Goal: Task Accomplishment & Management: Manage account settings

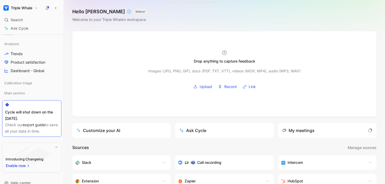
scroll to position [81, 0]
click at [37, 124] on link "export guide" at bounding box center [34, 124] width 22 height 5
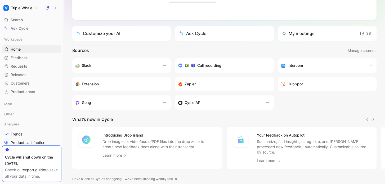
scroll to position [96, 0]
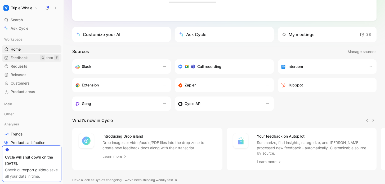
click at [31, 56] on link "Feedback G then F" at bounding box center [31, 58] width 59 height 8
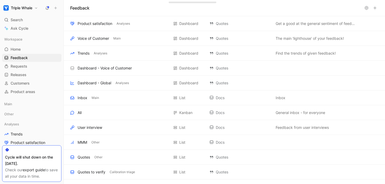
click at [367, 7] on use at bounding box center [366, 7] width 3 height 3
click at [375, 8] on use at bounding box center [375, 8] width 3 height 3
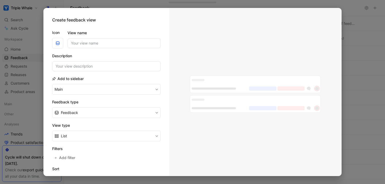
click at [355, 7] on div at bounding box center [192, 92] width 385 height 184
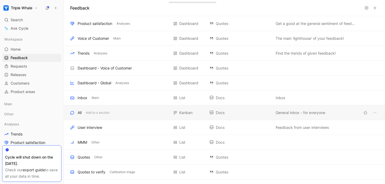
click at [147, 112] on div "All Add to a section" at bounding box center [119, 112] width 99 height 6
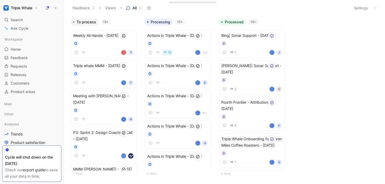
click at [374, 7] on icon at bounding box center [375, 8] width 4 height 4
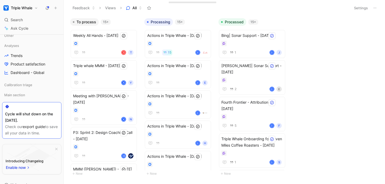
scroll to position [96, 0]
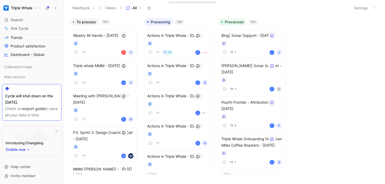
click at [31, 11] on button "Triple Whale" at bounding box center [20, 7] width 37 height 7
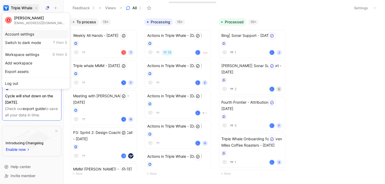
click at [27, 33] on div "Account settings" at bounding box center [35, 34] width 65 height 8
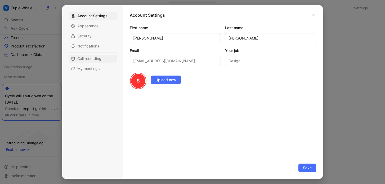
click at [87, 57] on span "Call recording" at bounding box center [89, 58] width 24 height 5
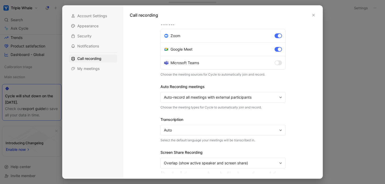
scroll to position [5, 0]
click at [280, 35] on div at bounding box center [280, 35] width 4 height 4
click at [0, 0] on input "Zoom" at bounding box center [0, 0] width 0 height 0
click at [279, 48] on div at bounding box center [280, 49] width 4 height 4
click at [0, 0] on input "Google Meet" at bounding box center [0, 0] width 0 height 0
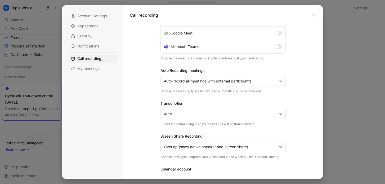
scroll to position [21, 0]
click at [246, 83] on span "Auto-record all meetings with external participants" at bounding box center [220, 81] width 113 height 6
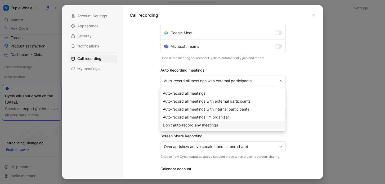
click at [220, 124] on div "Don’t auto-record any meetings" at bounding box center [223, 125] width 121 height 6
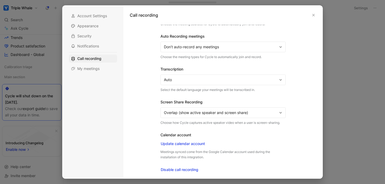
scroll to position [56, 0]
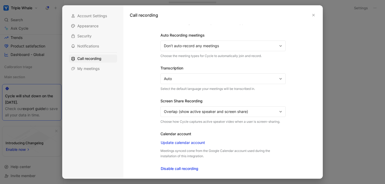
click at [183, 168] on span "Disable call recording" at bounding box center [180, 168] width 38 height 6
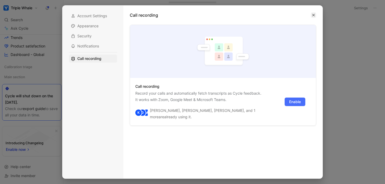
click at [313, 16] on icon "button" at bounding box center [313, 15] width 3 height 3
